Goal: Information Seeking & Learning: Learn about a topic

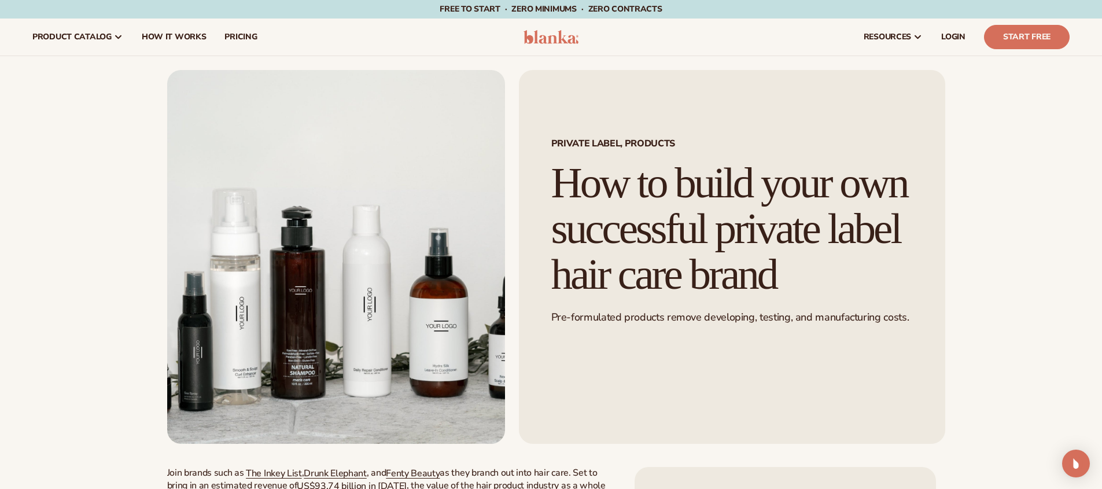
click at [540, 36] on img at bounding box center [550, 37] width 55 height 14
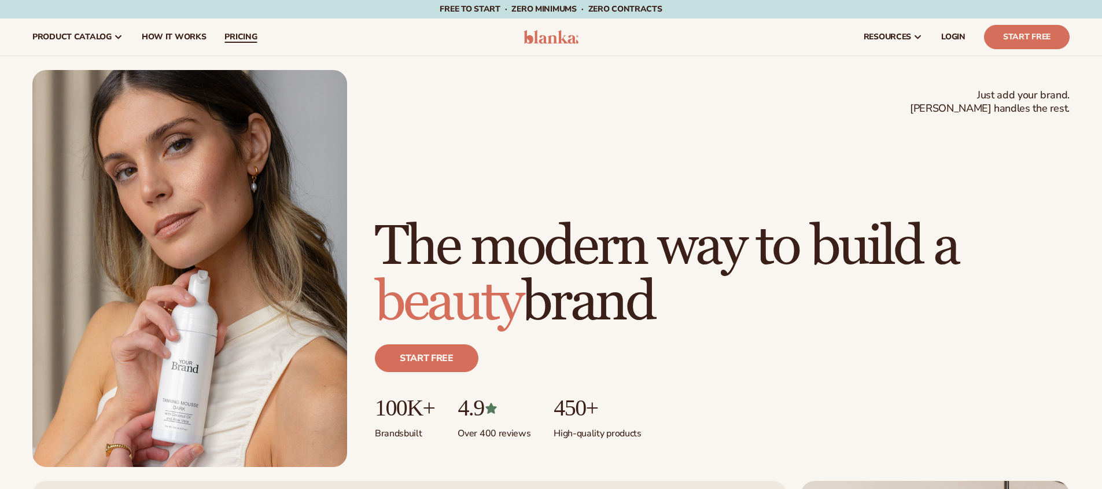
click at [241, 40] on span "pricing" at bounding box center [240, 36] width 32 height 9
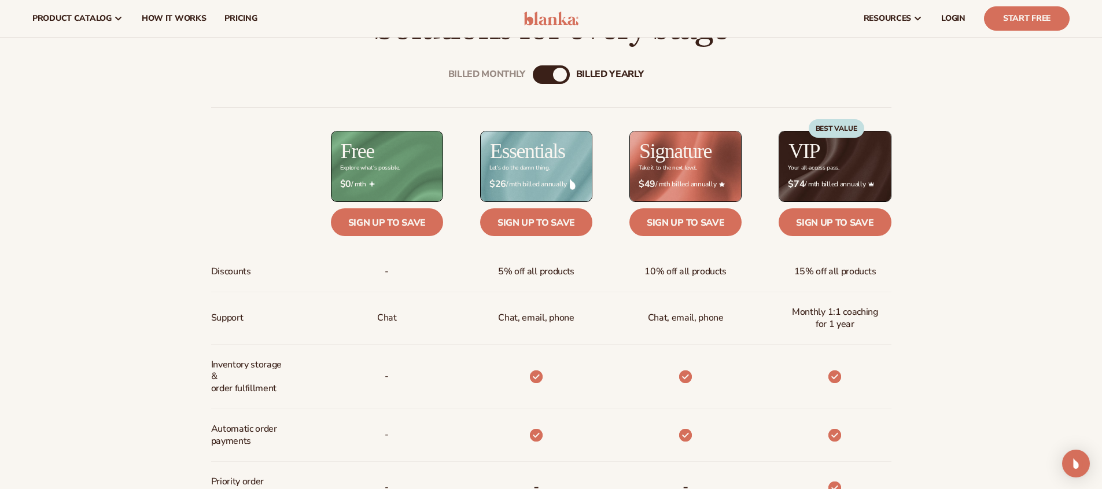
scroll to position [397, 0]
